Goal: Task Accomplishment & Management: Use online tool/utility

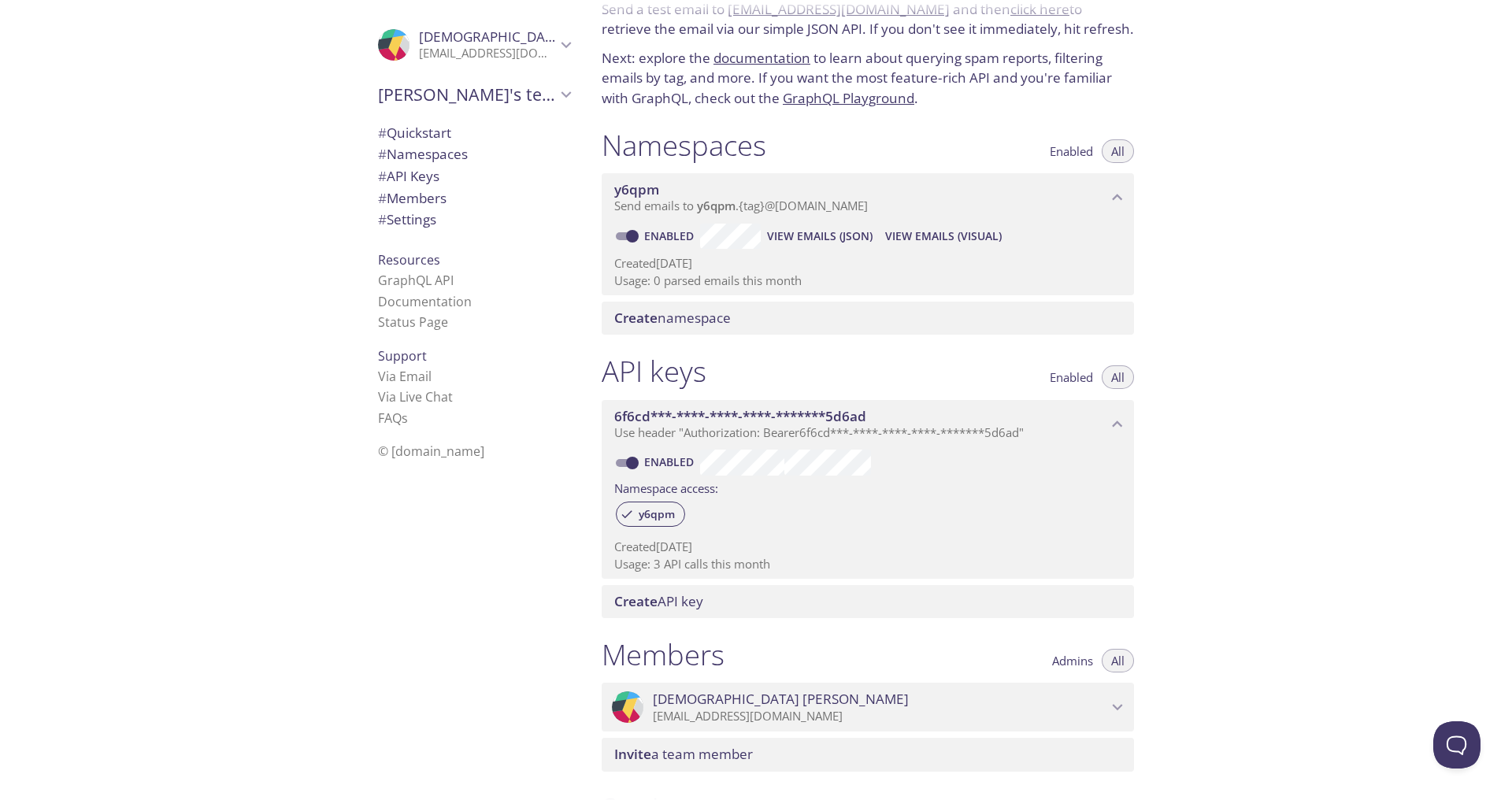
scroll to position [68, 0]
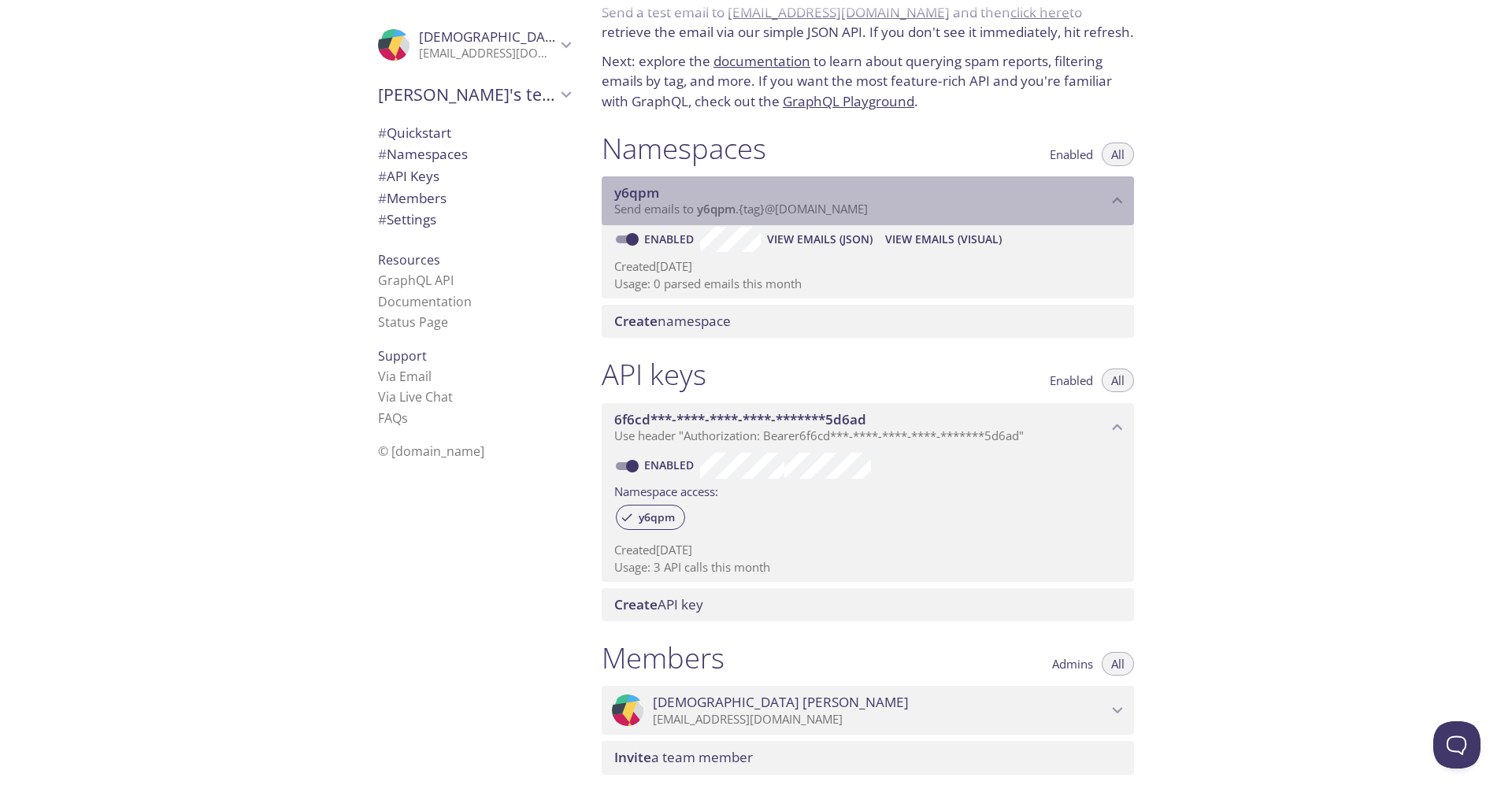
click at [1109, 206] on icon "y6qpm namespace" at bounding box center [1117, 200] width 20 height 20
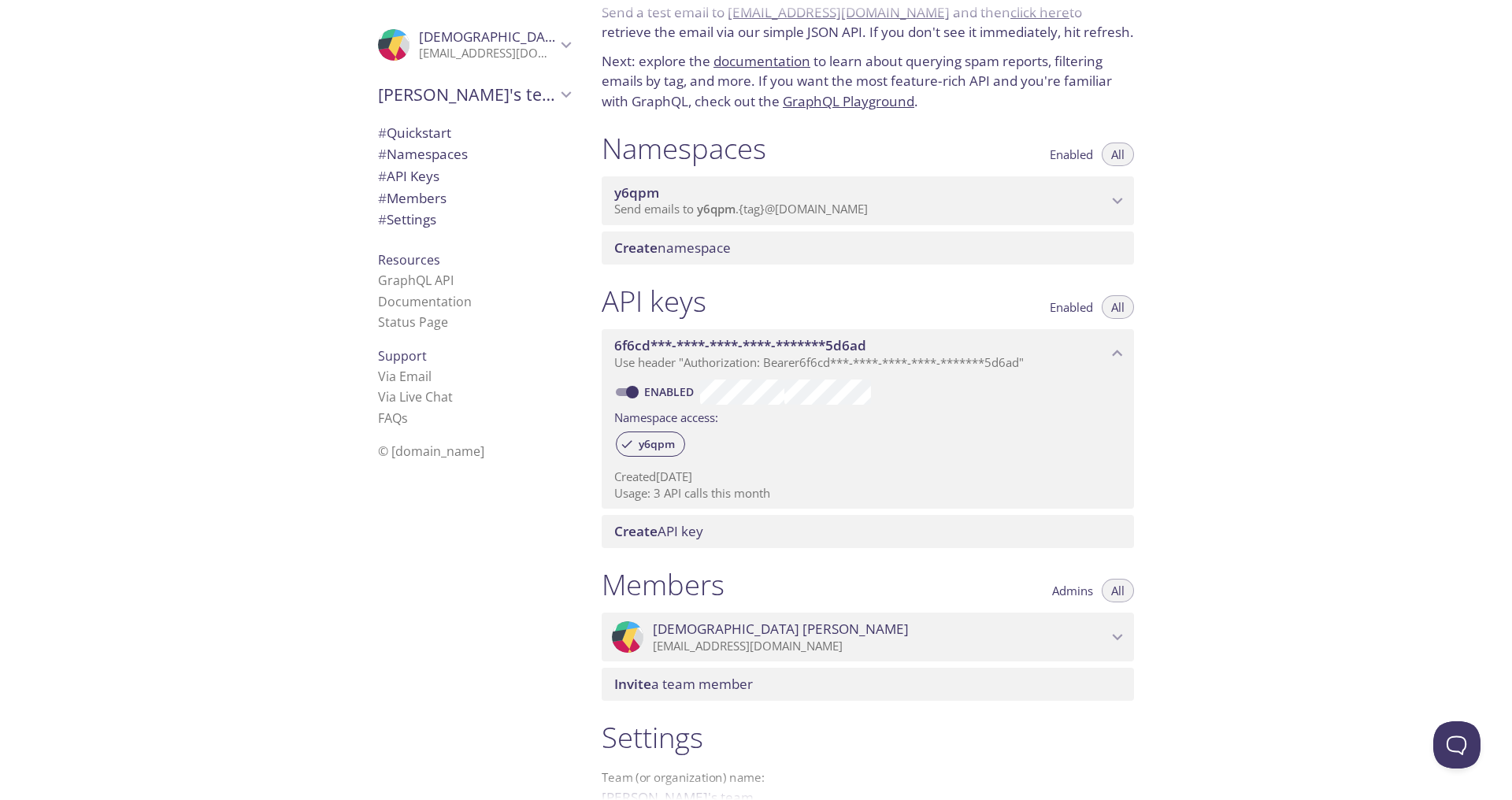
click at [1109, 206] on icon "y6qpm namespace" at bounding box center [1117, 200] width 20 height 20
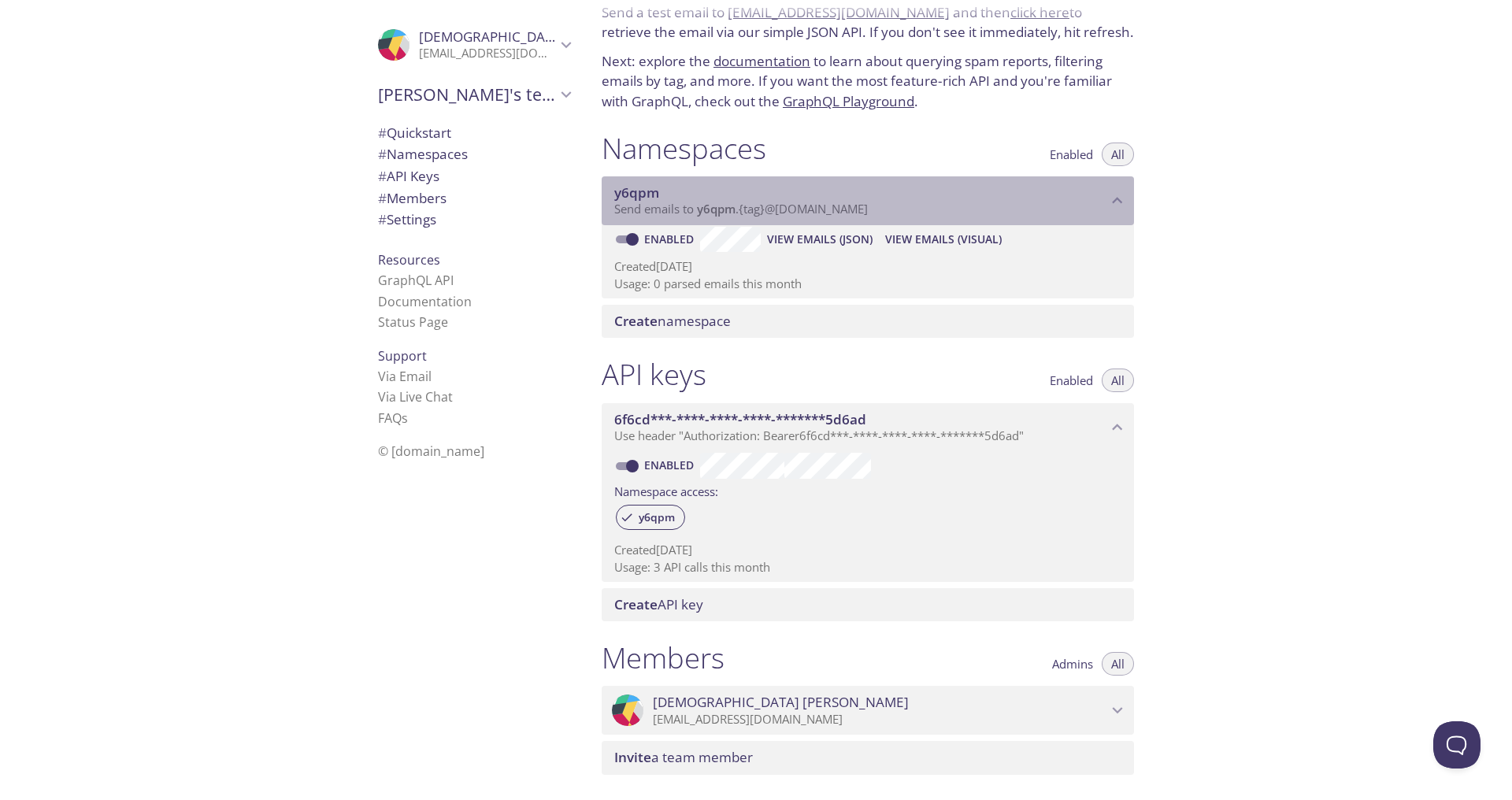
drag, startPoint x: 698, startPoint y: 212, endPoint x: 843, endPoint y: 212, distance: 145.0
click at [843, 212] on span "Send emails to y6qpm . {tag} @inbox.testmail.app" at bounding box center [741, 209] width 253 height 16
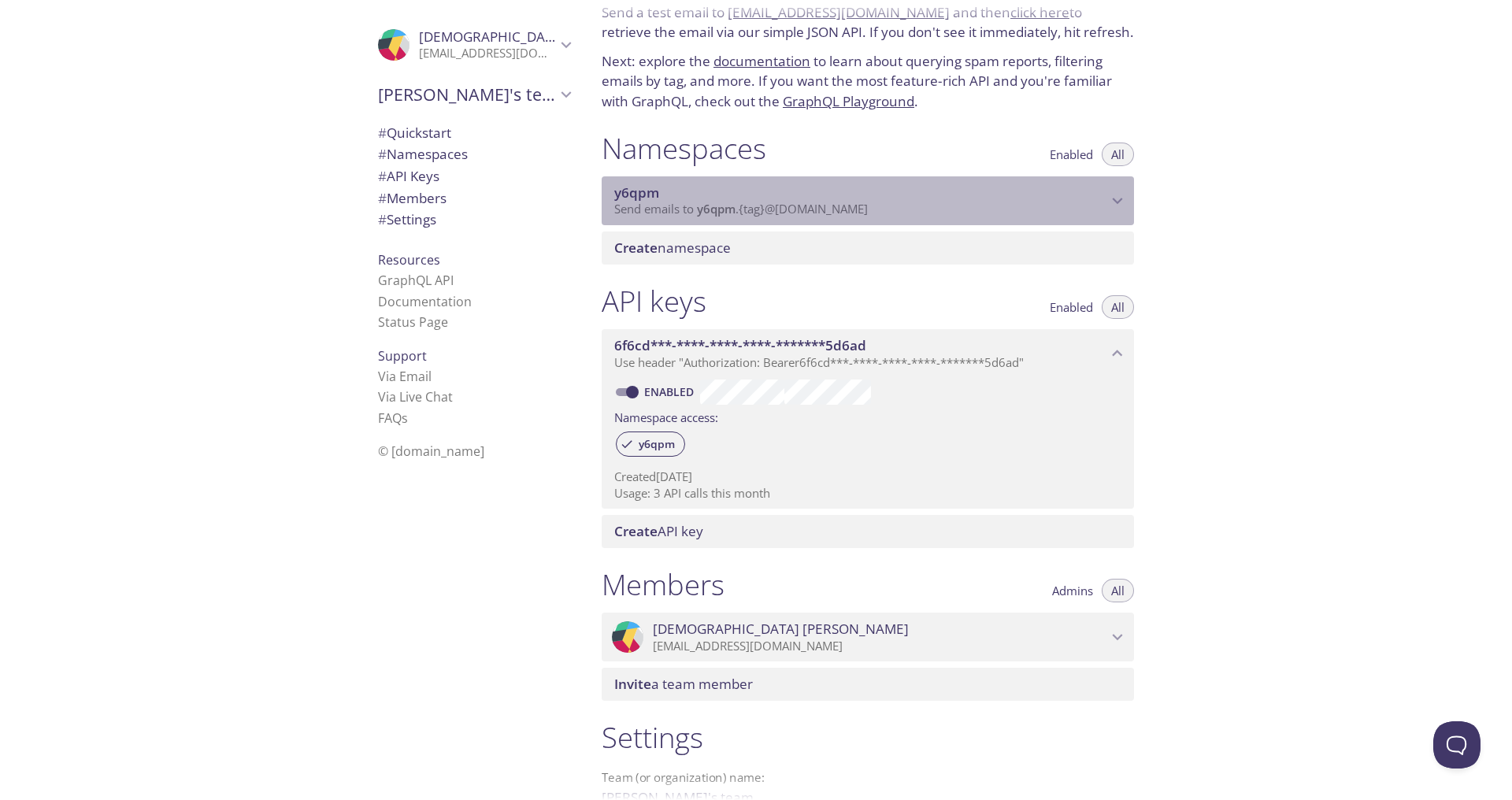
drag, startPoint x: 902, startPoint y: 211, endPoint x: 703, endPoint y: 209, distance: 199.0
click at [703, 209] on p "Send emails to y6qpm . {tag} @inbox.testmail.app" at bounding box center [860, 210] width 493 height 16
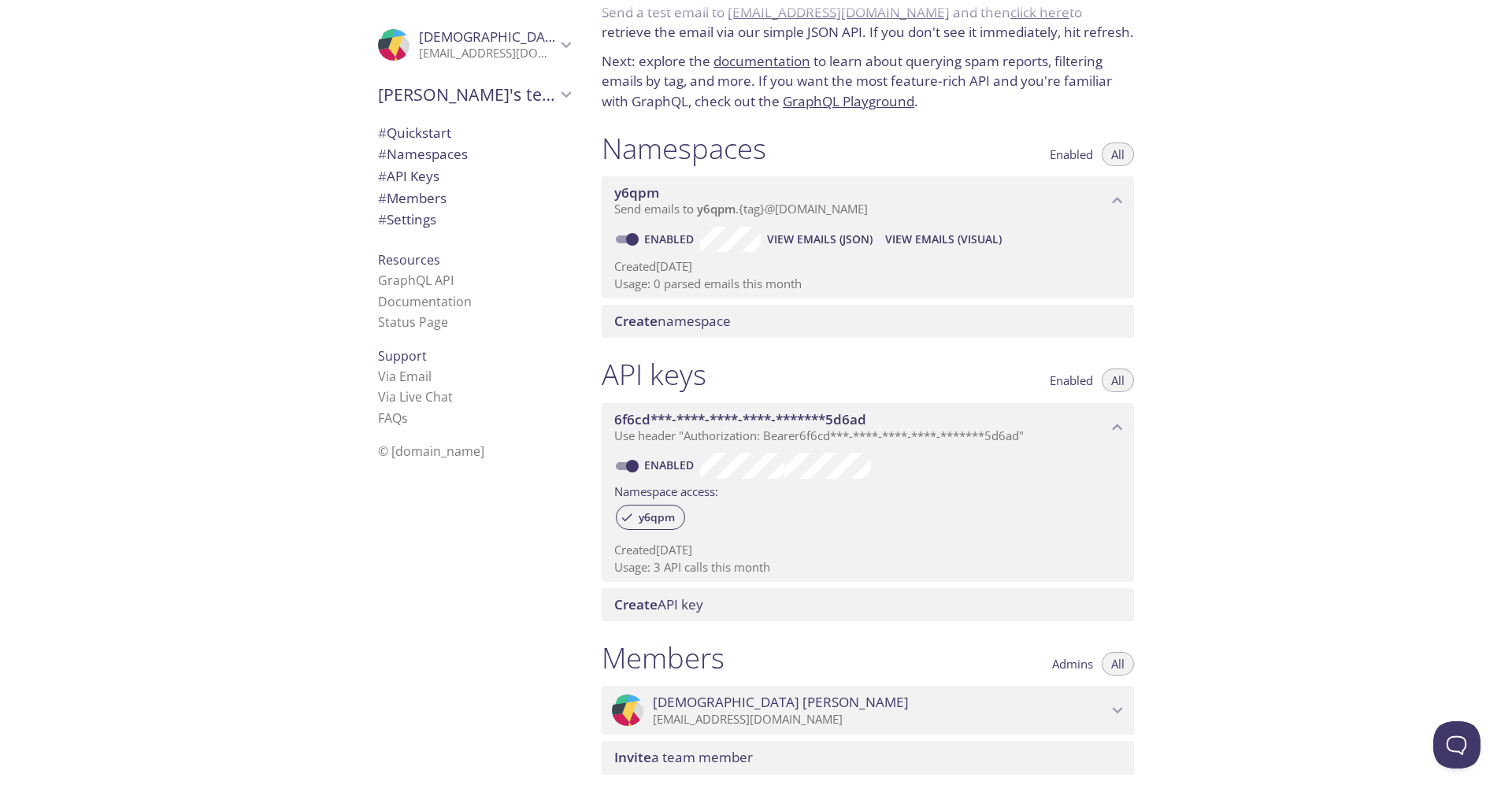
click at [948, 243] on span "View Emails (Visual)" at bounding box center [944, 239] width 117 height 19
click at [945, 239] on span "View Emails (Visual)" at bounding box center [944, 239] width 117 height 19
click at [791, 234] on span "View Emails (JSON)" at bounding box center [820, 239] width 105 height 19
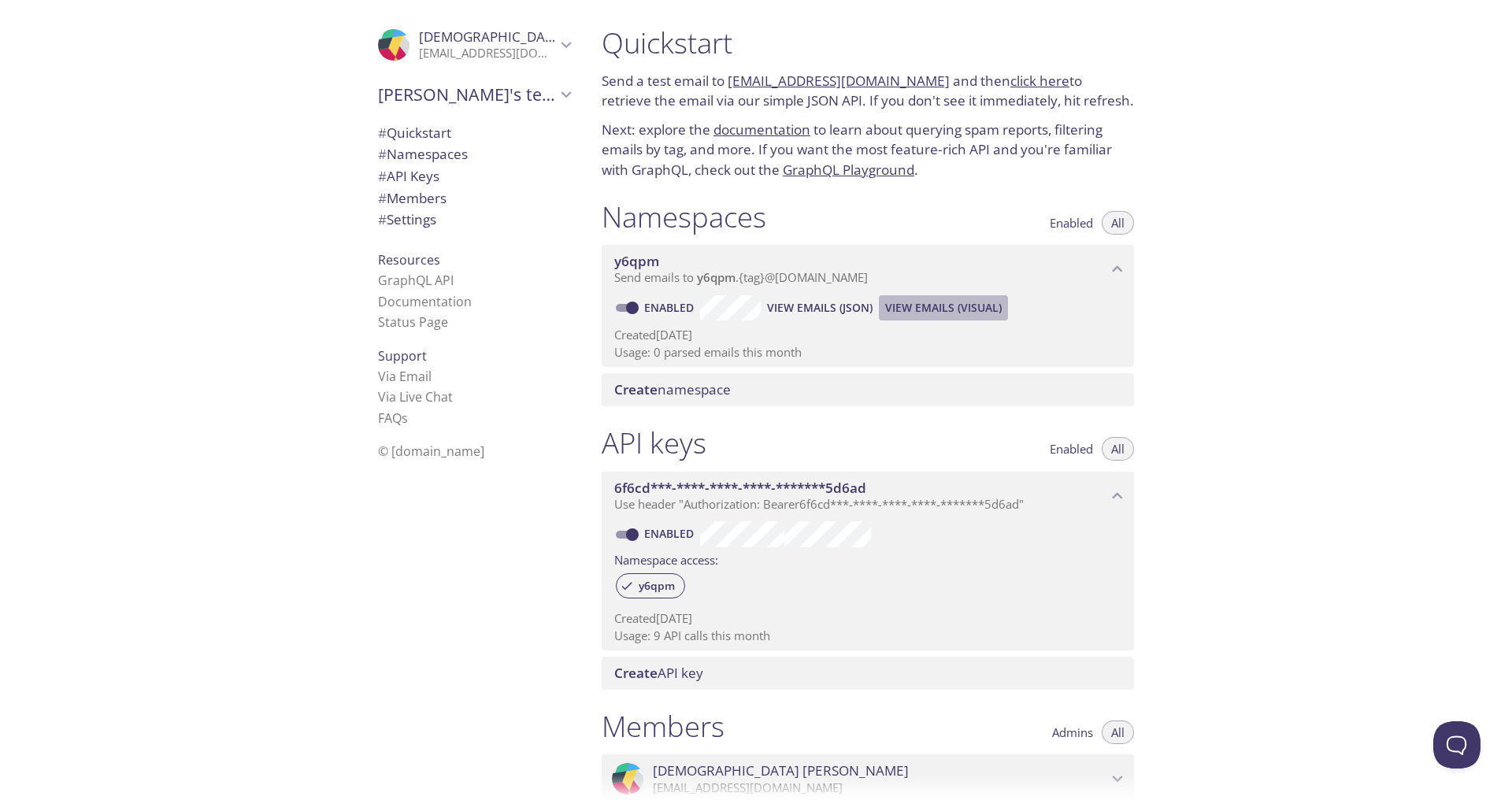
click at [931, 310] on span "View Emails (Visual)" at bounding box center [944, 307] width 117 height 19
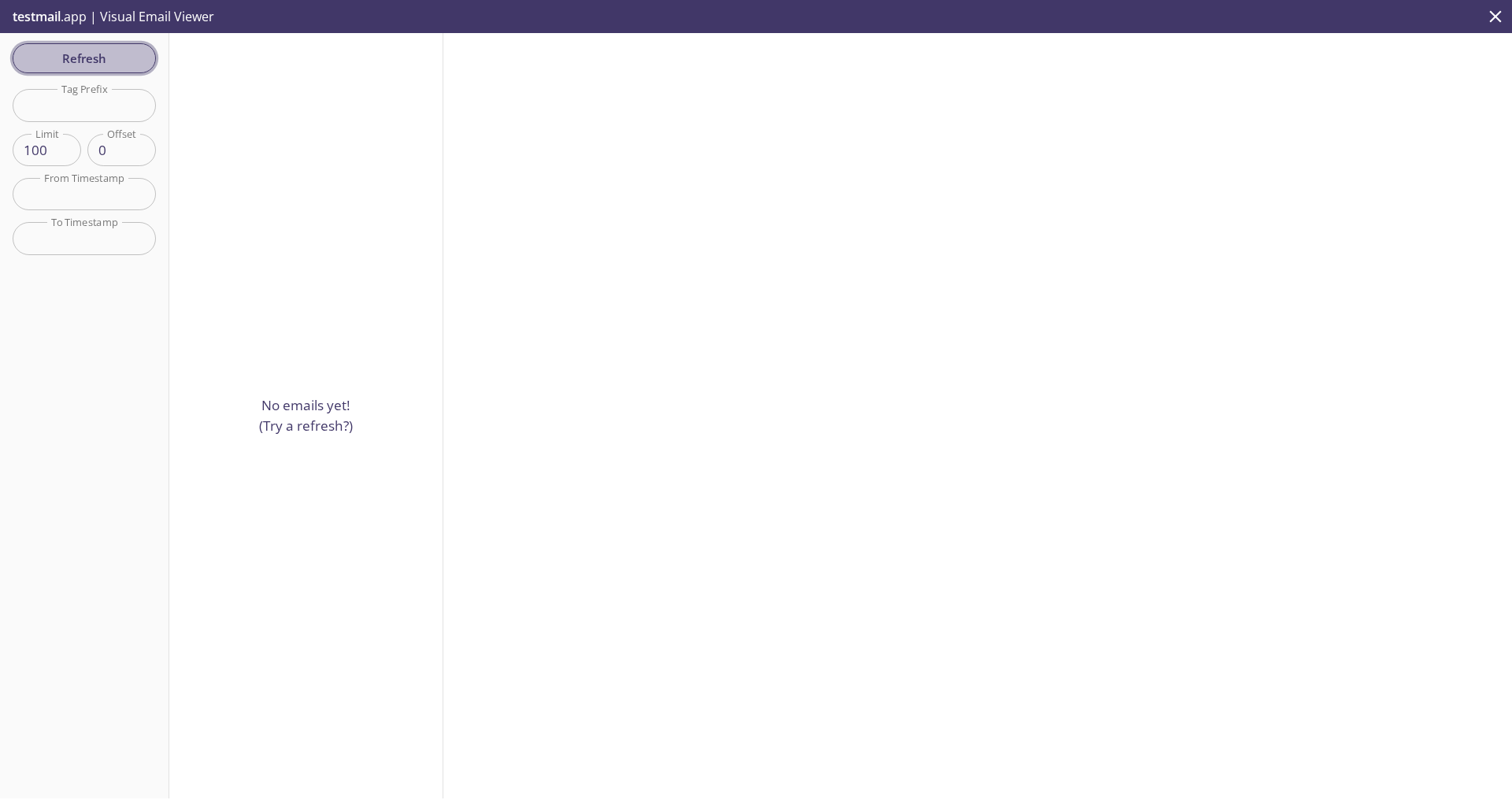
click at [104, 61] on span "Refresh" at bounding box center [83, 58] width 118 height 20
click at [104, 61] on div "Refresh Filters Tag Prefix Tag Prefix Limit 100 Limit Offset 0 Offset From Time…" at bounding box center [84, 415] width 169 height 765
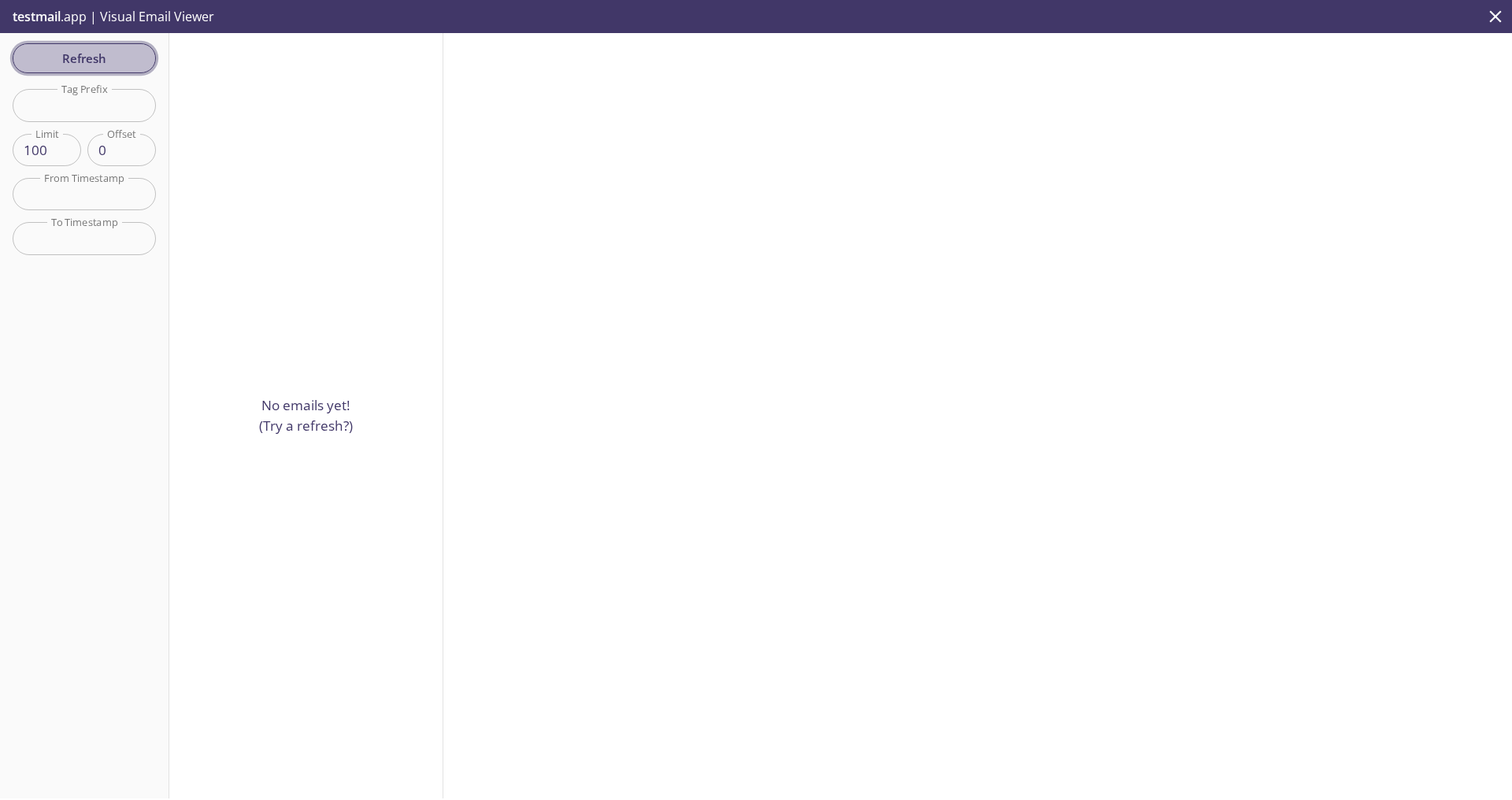
click at [104, 61] on span "Refresh" at bounding box center [83, 58] width 118 height 20
click at [138, 60] on span "Refresh" at bounding box center [83, 58] width 118 height 20
